Goal: Task Accomplishment & Management: Use online tool/utility

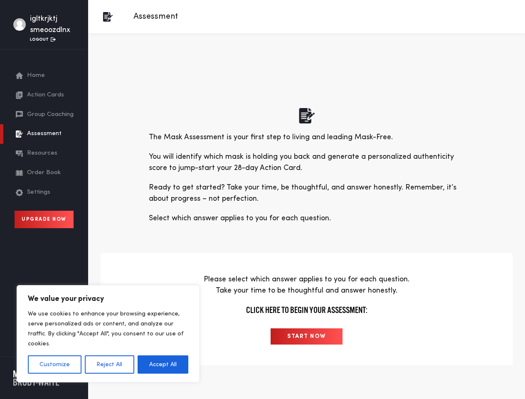
click at [262, 199] on p "Ready to get started? Take your time, be thoughtful, and answer honestly. Remem…" at bounding box center [307, 193] width 316 height 22
click at [54, 364] on button "Customize" at bounding box center [55, 364] width 54 height 18
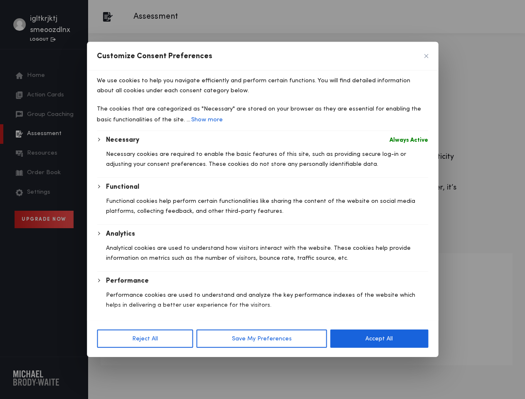
click at [109, 364] on div "Necessary Always Active Necessary cookies are required to enable the basic feat…" at bounding box center [262, 250] width 331 height 230
click at [163, 357] on div "Reject All Save My Preferences Accept All" at bounding box center [262, 338] width 351 height 37
click at [306, 336] on button "Save My Preferences" at bounding box center [262, 339] width 130 height 18
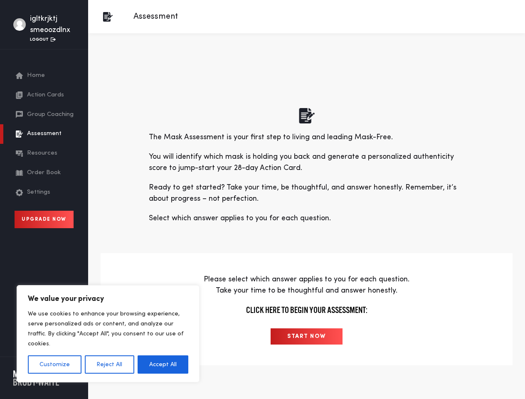
click at [262, 199] on p "Ready to get started? Take your time, be thoughtful, and answer honestly. Remem…" at bounding box center [307, 193] width 316 height 22
click at [54, 364] on button "Customize" at bounding box center [55, 364] width 54 height 18
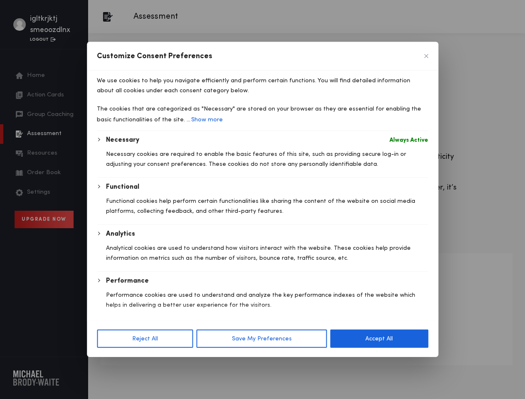
click at [109, 364] on div at bounding box center [262, 199] width 525 height 399
click at [163, 96] on p "We use cookies to help you navigate efficiently and perform certain functions. …" at bounding box center [262, 86] width 331 height 20
click at [306, 336] on div "Reject All Save My Preferences Accept All" at bounding box center [262, 338] width 351 height 37
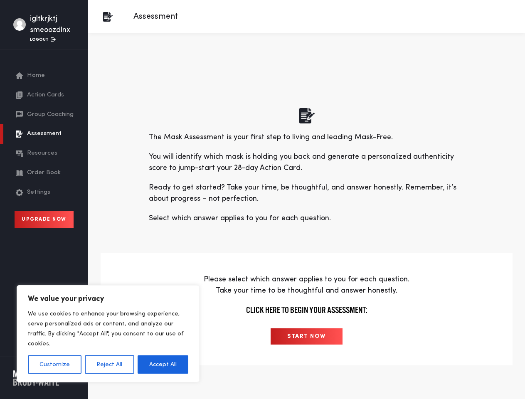
click at [262, 199] on p "Ready to get started? Take your time, be thoughtful, and answer honestly. Remem…" at bounding box center [307, 193] width 316 height 22
click at [54, 364] on button "Customize" at bounding box center [55, 364] width 54 height 18
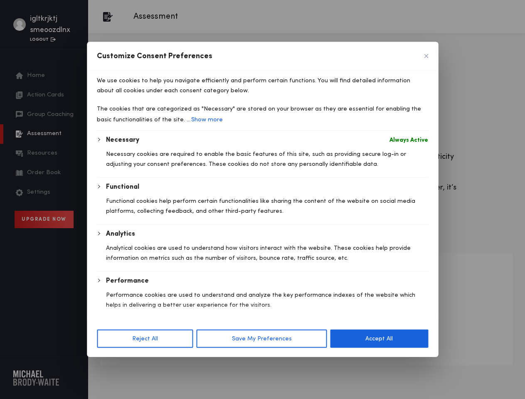
click at [109, 357] on div "Customize Consent Preferences We use cookies to help you navigate efficiently a…" at bounding box center [262, 199] width 351 height 315
click at [163, 364] on div at bounding box center [262, 199] width 525 height 399
click at [306, 336] on button "Save My Preferences" at bounding box center [262, 339] width 130 height 18
